Goal: Information Seeking & Learning: Learn about a topic

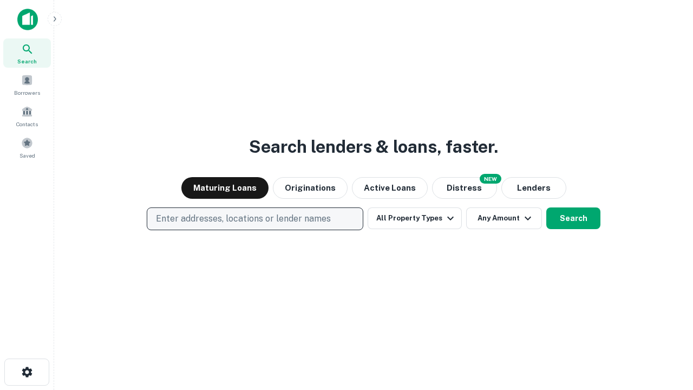
click at [255, 219] on p "Enter addresses, locations or lender names" at bounding box center [243, 218] width 175 height 13
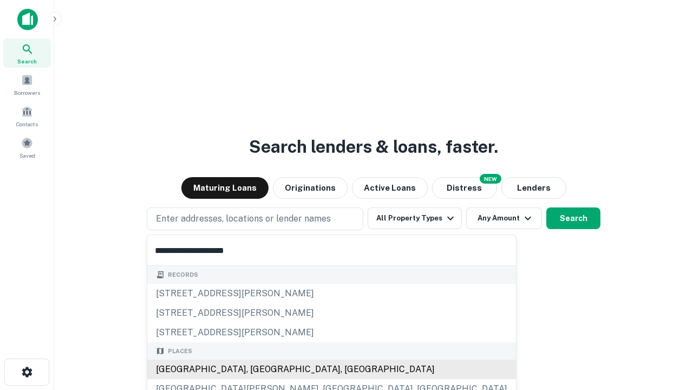
click at [259, 369] on div "[GEOGRAPHIC_DATA], [GEOGRAPHIC_DATA], [GEOGRAPHIC_DATA]" at bounding box center [331, 370] width 369 height 20
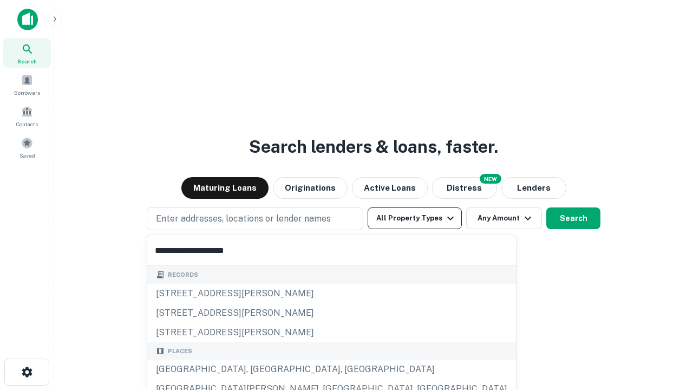
click at [415, 218] on button "All Property Types" at bounding box center [415, 219] width 94 height 22
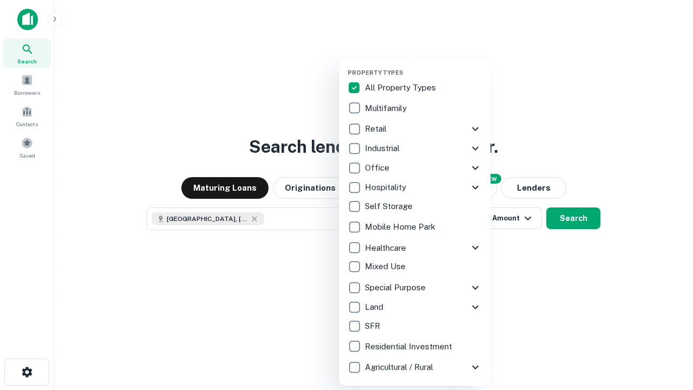
click at [424, 66] on button "button" at bounding box center [424, 66] width 152 height 1
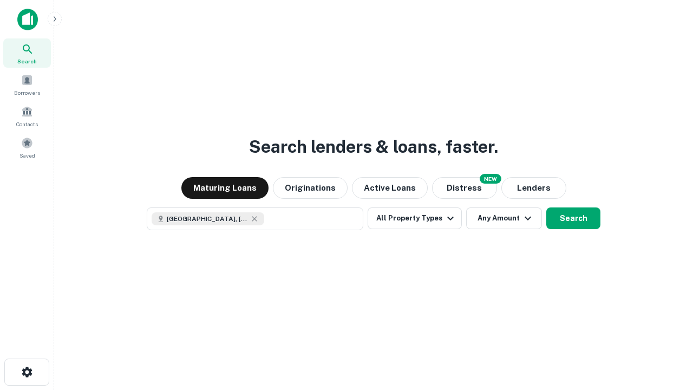
scroll to position [17, 0]
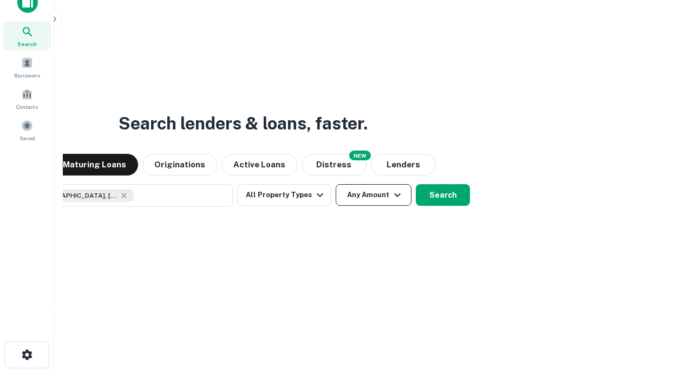
click at [336, 184] on button "Any Amount" at bounding box center [374, 195] width 76 height 22
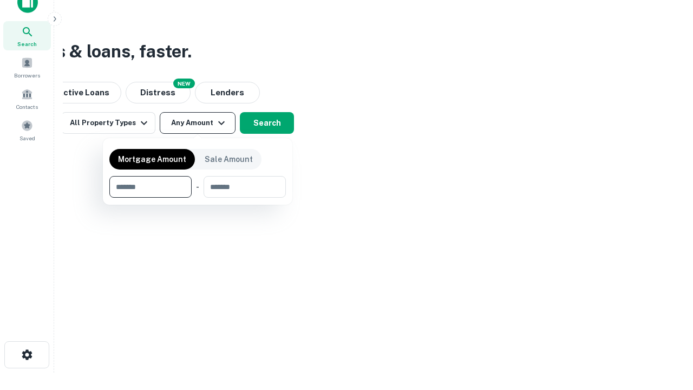
type input "*******"
click at [198, 198] on button "button" at bounding box center [197, 198] width 177 height 1
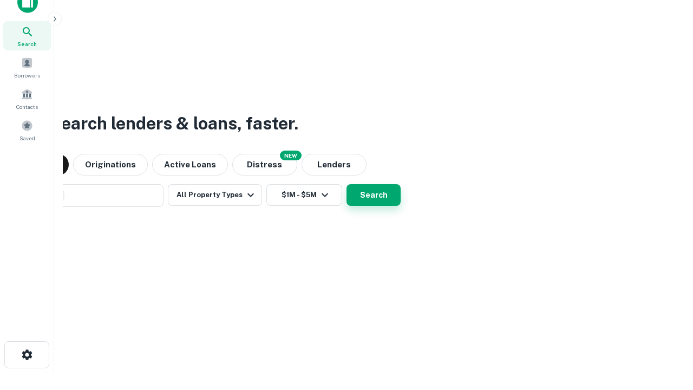
click at [347, 184] on button "Search" at bounding box center [374, 195] width 54 height 22
